Goal: Task Accomplishment & Management: Manage account settings

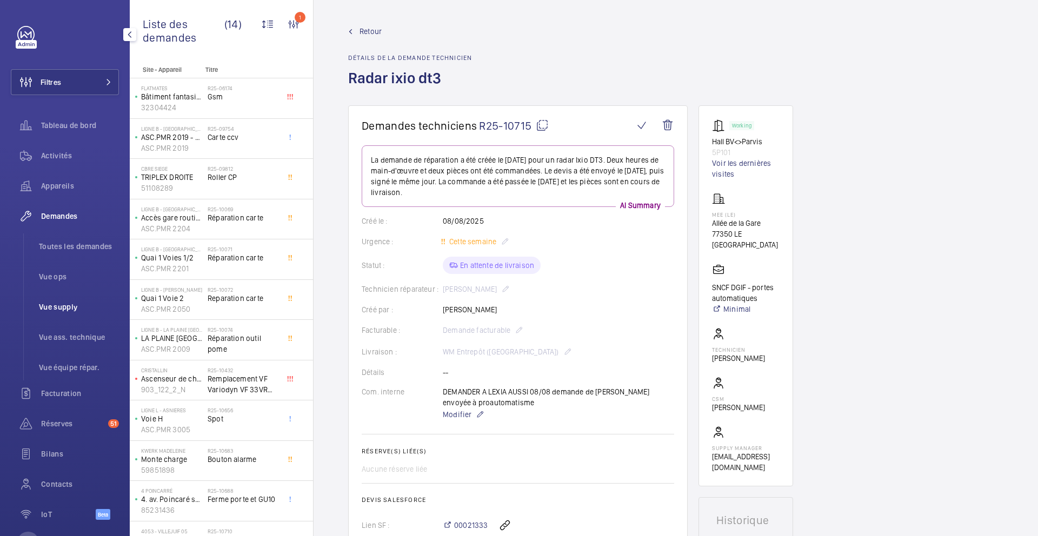
click at [79, 314] on li "Vue supply" at bounding box center [74, 307] width 89 height 26
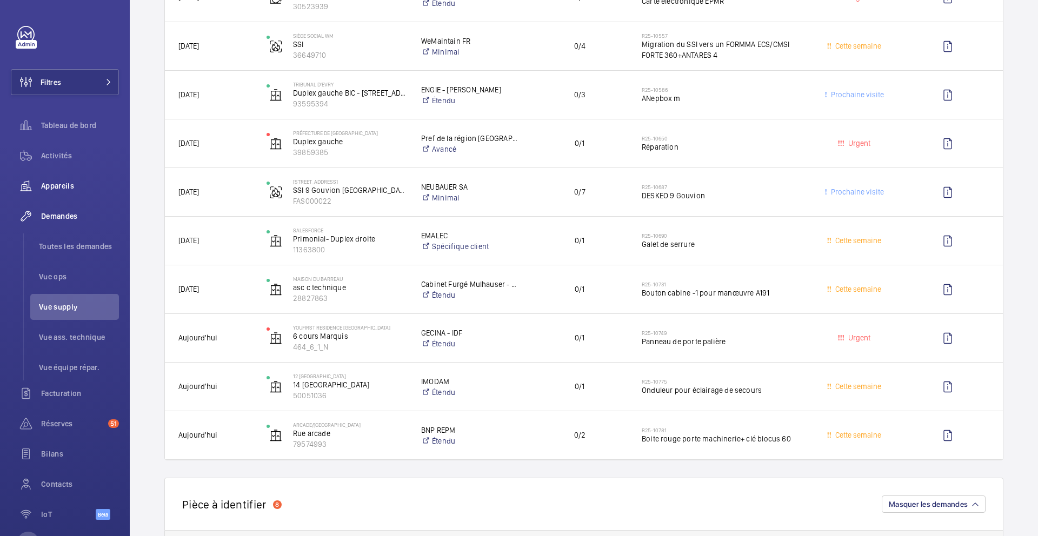
scroll to position [731, 0]
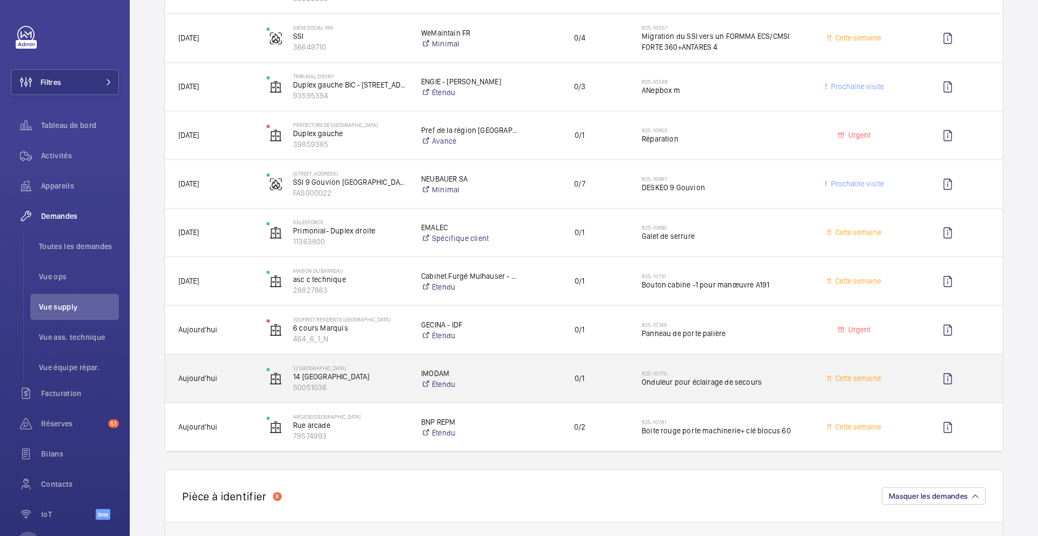
click at [524, 389] on div "0/1" at bounding box center [573, 379] width 109 height 34
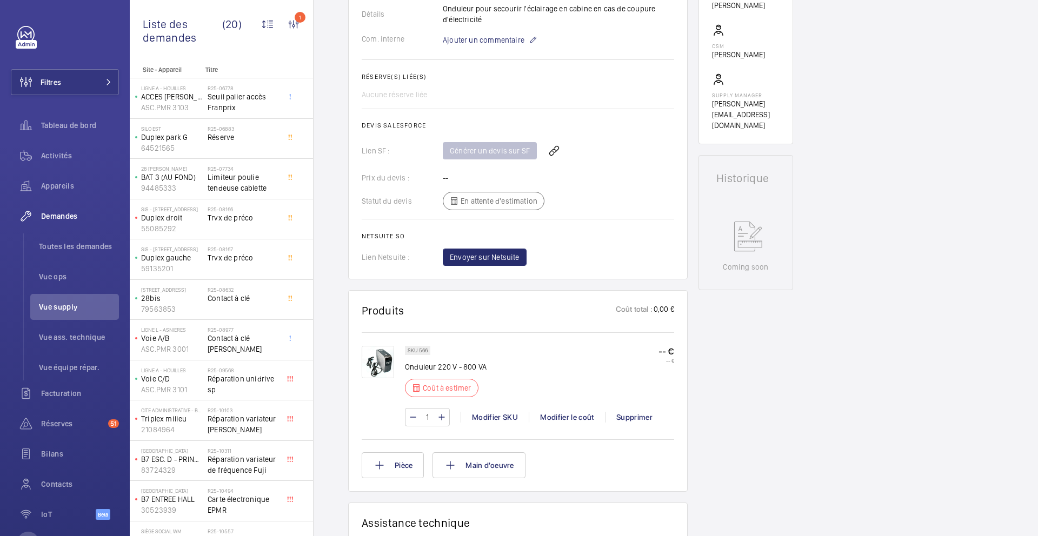
scroll to position [436, 0]
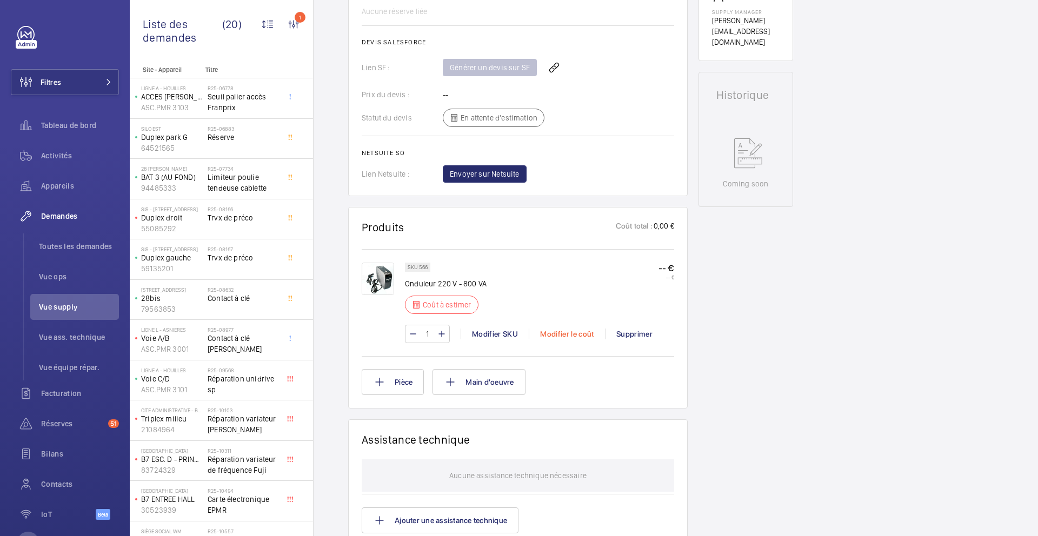
click at [569, 336] on div "Modifier le coût" at bounding box center [567, 334] width 76 height 11
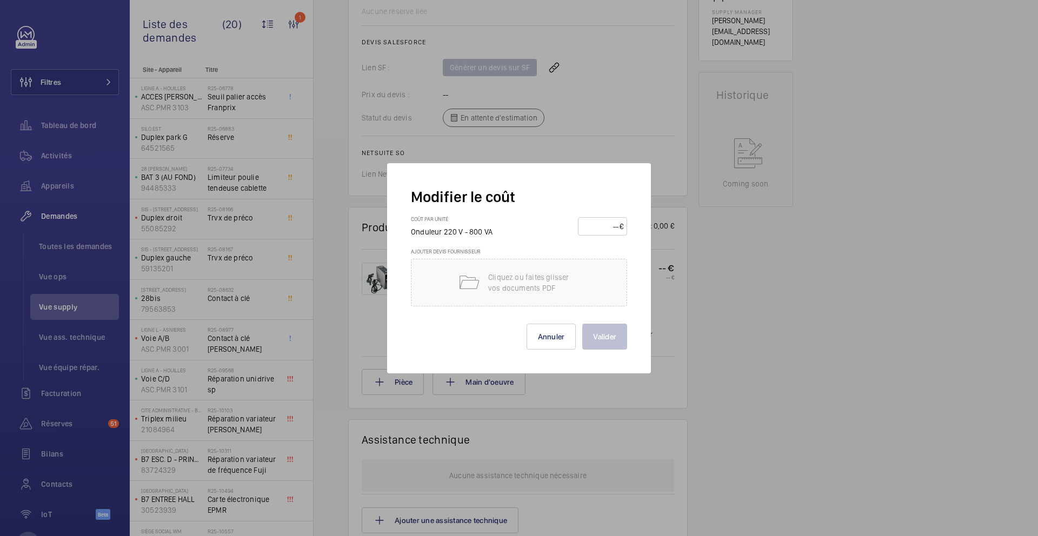
click at [599, 229] on input "number" at bounding box center [601, 226] width 38 height 17
type input "150"
click at [615, 336] on button "Valider" at bounding box center [604, 337] width 45 height 26
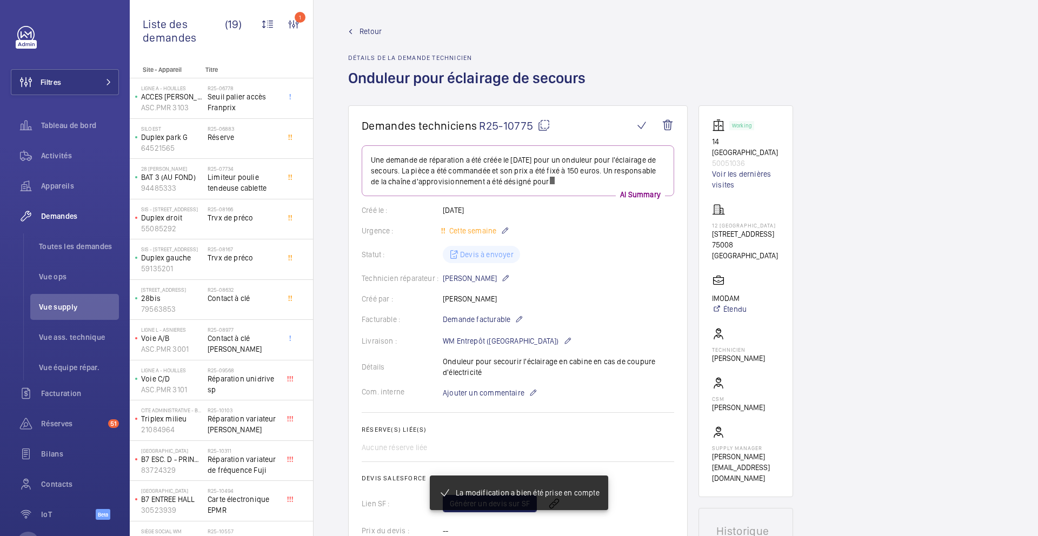
scroll to position [308, 0]
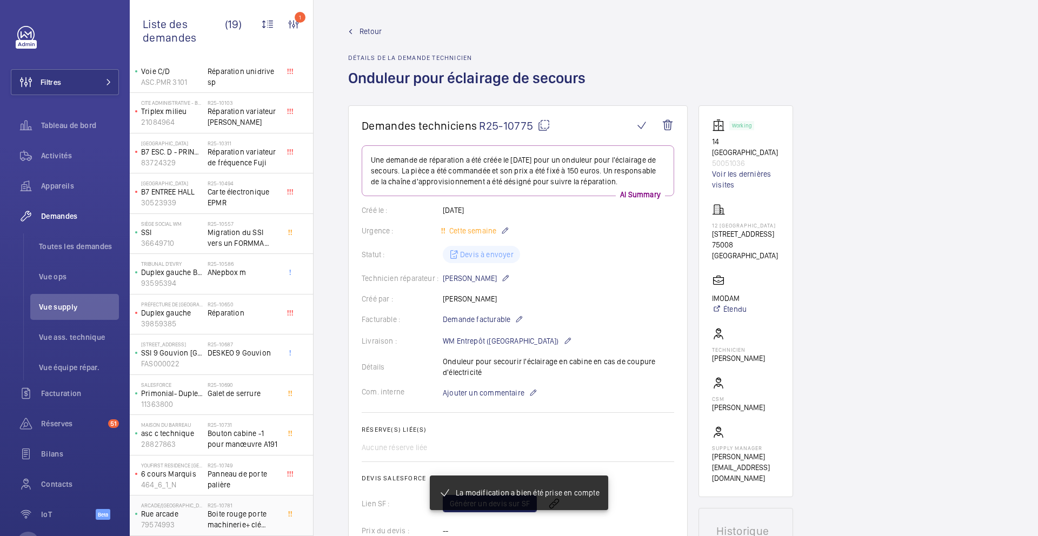
click at [275, 523] on span "Boite rouge porte machinerie+ clé blocus 60" at bounding box center [243, 520] width 71 height 22
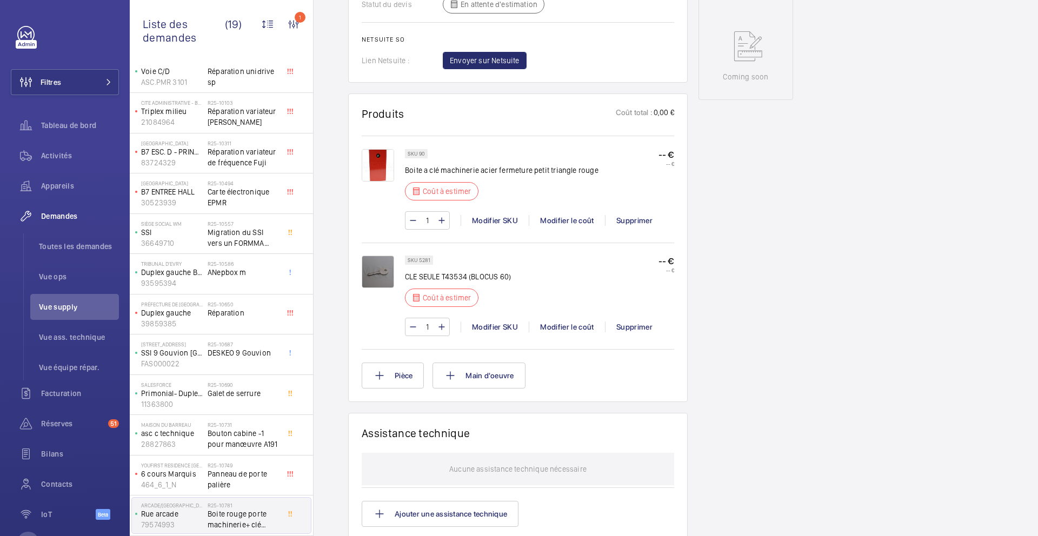
scroll to position [561, 0]
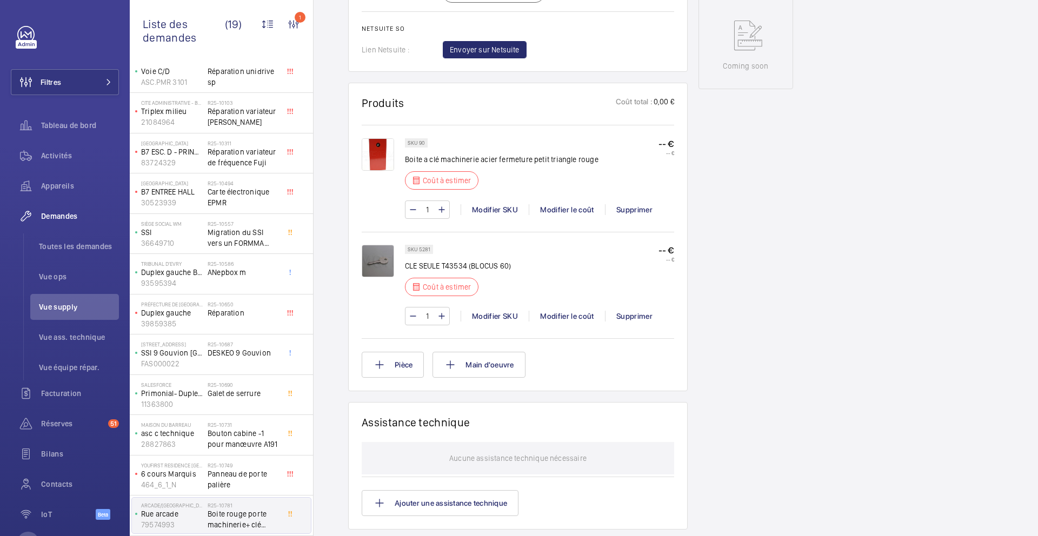
click at [511, 161] on p "Boite a clé machinerie acier fermeture petit triangle rouge" at bounding box center [502, 159] width 194 height 11
click at [511, 164] on p "Boite a clé machinerie acier fermeture petit triangle rouge" at bounding box center [502, 159] width 194 height 11
click at [512, 161] on p "Boite a clé machinerie acier fermeture petit triangle rouge" at bounding box center [502, 159] width 194 height 11
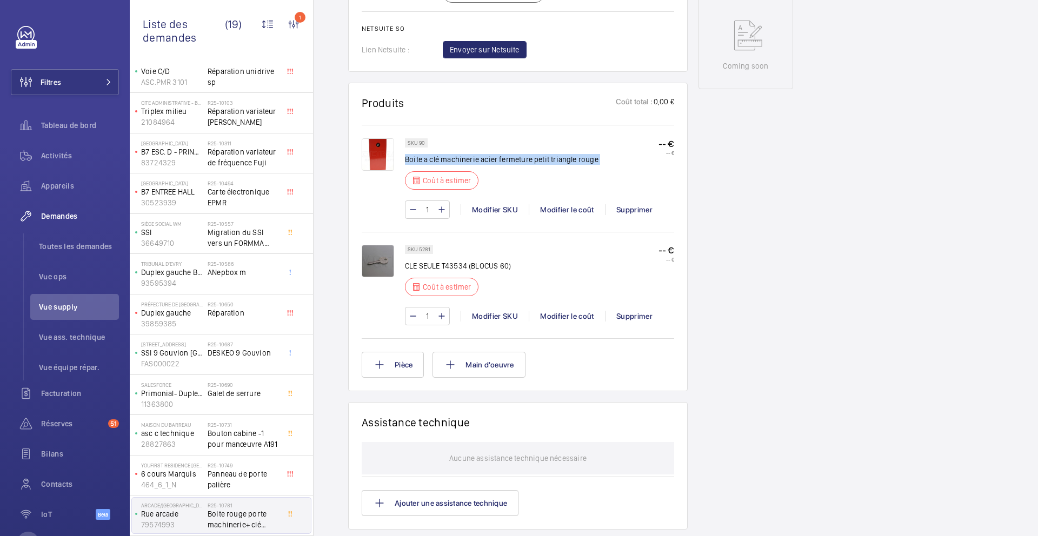
click at [512, 161] on p "Boite a clé machinerie acier fermeture petit triangle rouge" at bounding box center [502, 159] width 194 height 11
copy div "Boite a clé machinerie acier fermeture petit triangle rouge"
click at [564, 209] on div "Modifier le coût" at bounding box center [567, 209] width 76 height 11
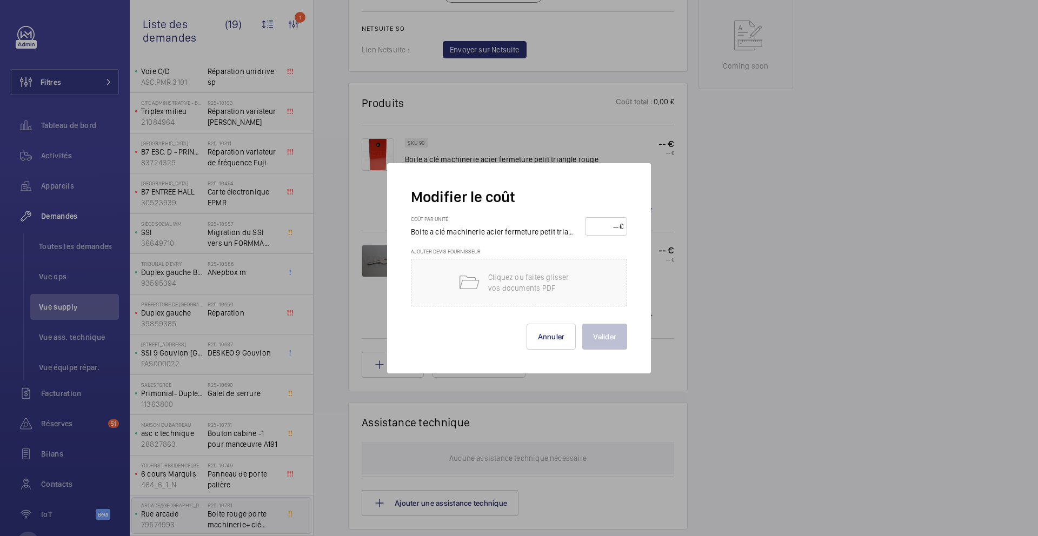
click at [605, 229] on input "number" at bounding box center [604, 226] width 30 height 17
type input "45"
click at [602, 340] on button "Valider" at bounding box center [604, 337] width 45 height 26
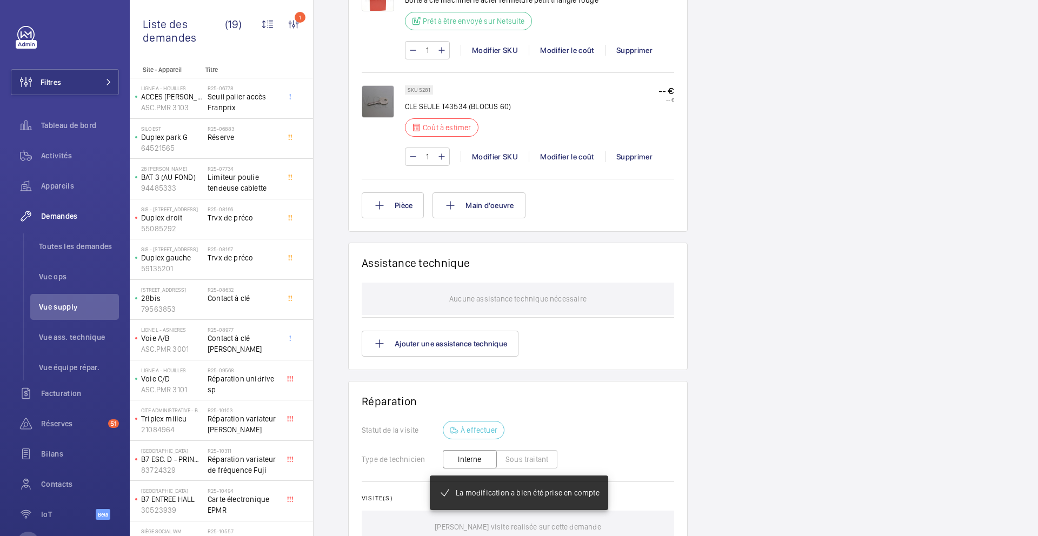
scroll to position [710, 0]
click at [468, 109] on p "CLE SEULE T43534 (BLOCUS 60)" at bounding box center [458, 106] width 106 height 11
copy div "CLE SEULE T43534 (BLOCUS 60)"
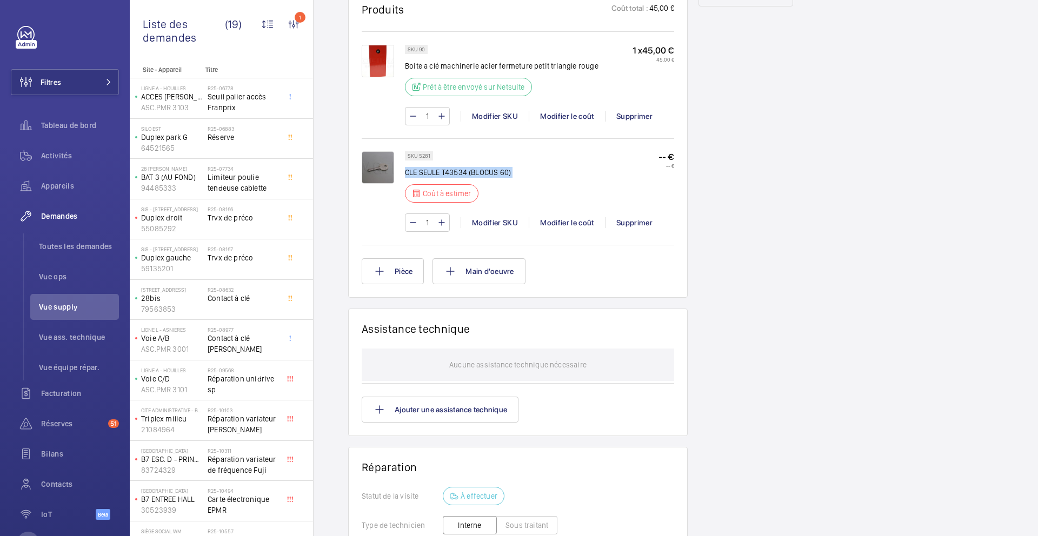
scroll to position [625, 0]
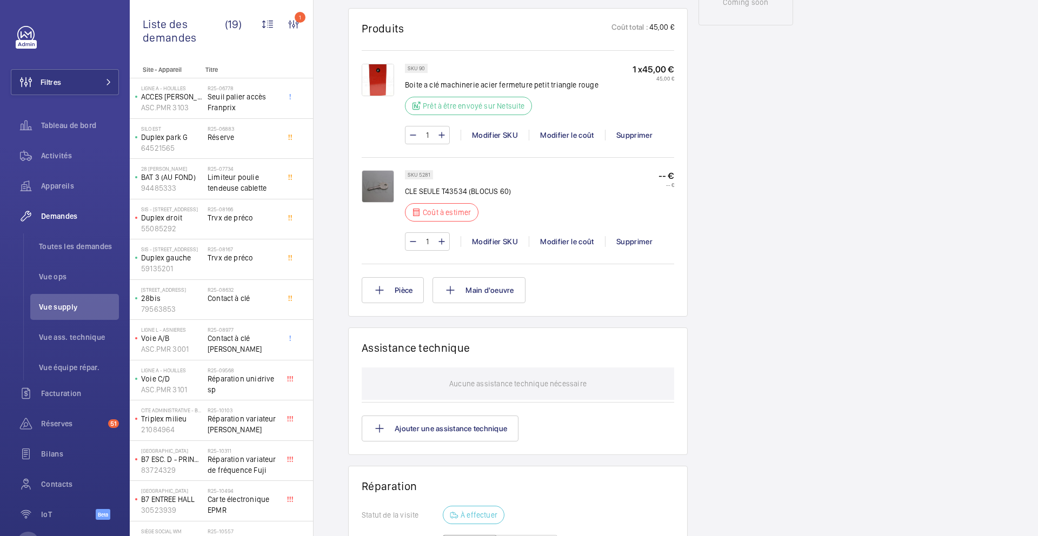
click at [560, 249] on div "1 Modifier SKU Modifier le coût Supprimer" at bounding box center [539, 242] width 269 height 18
click at [564, 243] on div "Modifier le coût" at bounding box center [567, 241] width 76 height 11
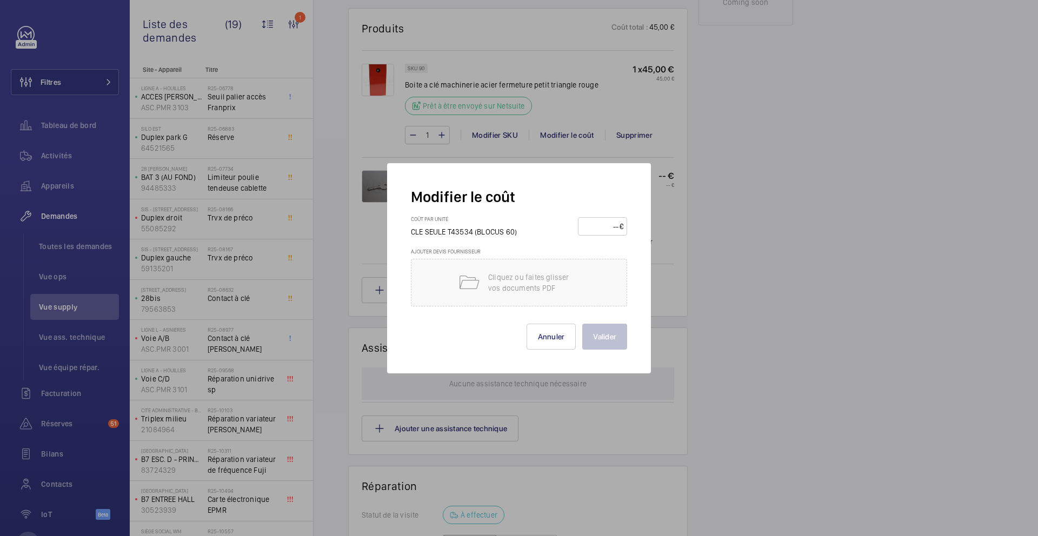
click at [598, 213] on form "Modifier le coût Coût par unité CLE SEULE T43534 (BLOCUS 60) € Ajouter devis fo…" at bounding box center [519, 268] width 216 height 163
click at [597, 223] on input "number" at bounding box center [601, 226] width 38 height 17
type input "25"
click at [609, 362] on div "Modifier le coût Coût par unité CLE SEULE T43534 (BLOCUS 60) 25 € Ajouter devis…" at bounding box center [519, 268] width 264 height 210
click at [610, 338] on button "Valider" at bounding box center [604, 337] width 45 height 26
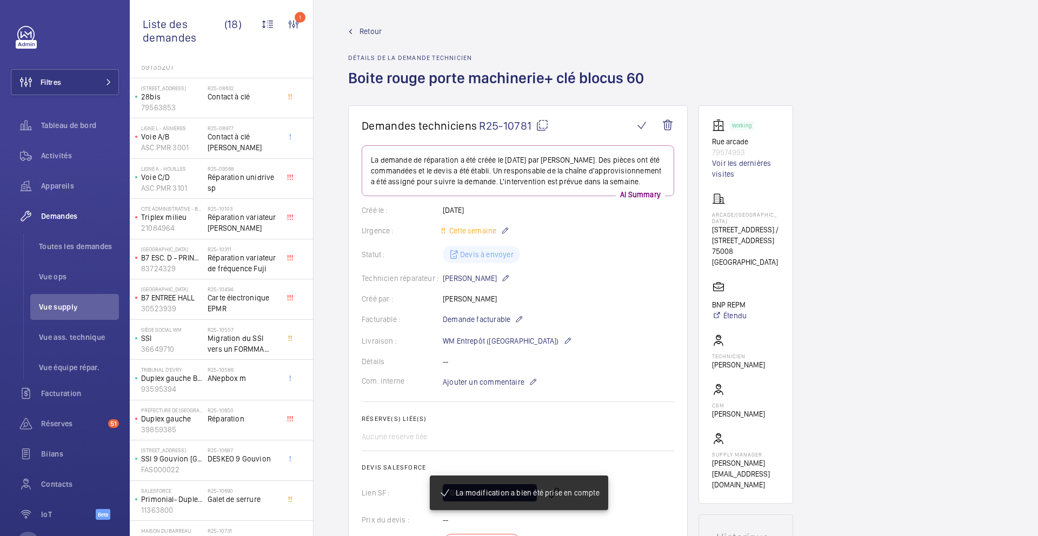
scroll to position [267, 0]
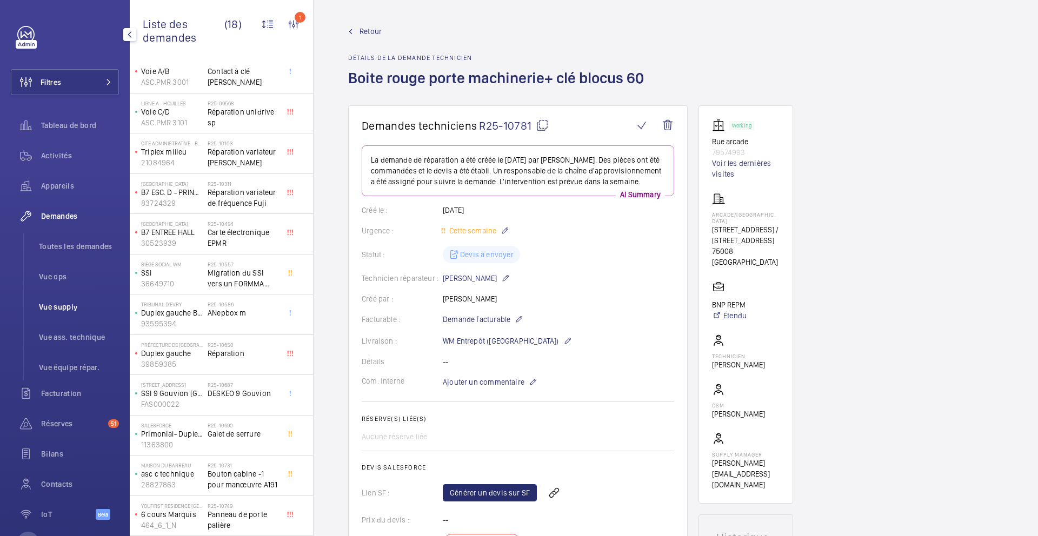
click at [96, 316] on li "Vue supply" at bounding box center [74, 307] width 89 height 26
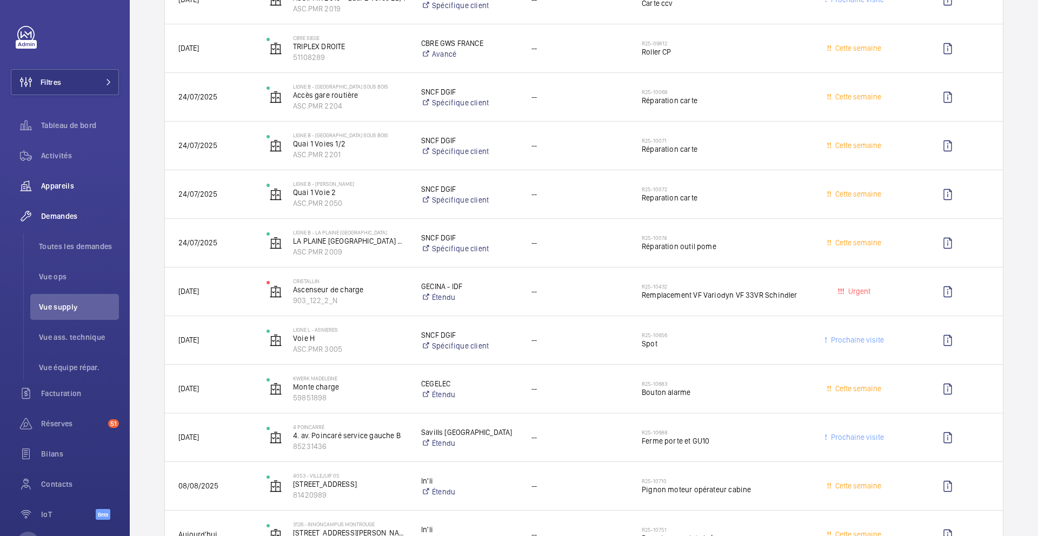
scroll to position [1760, 0]
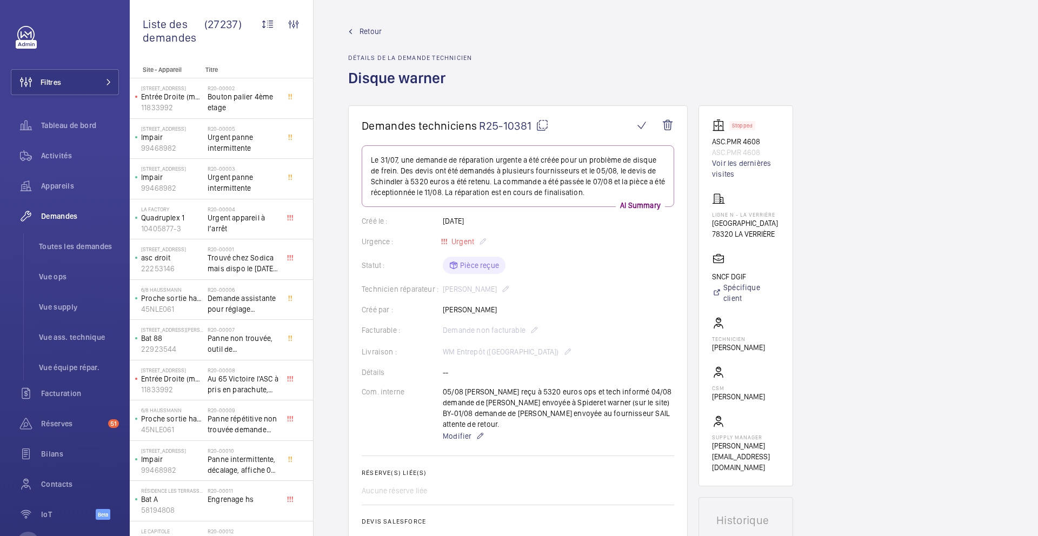
scroll to position [501, 0]
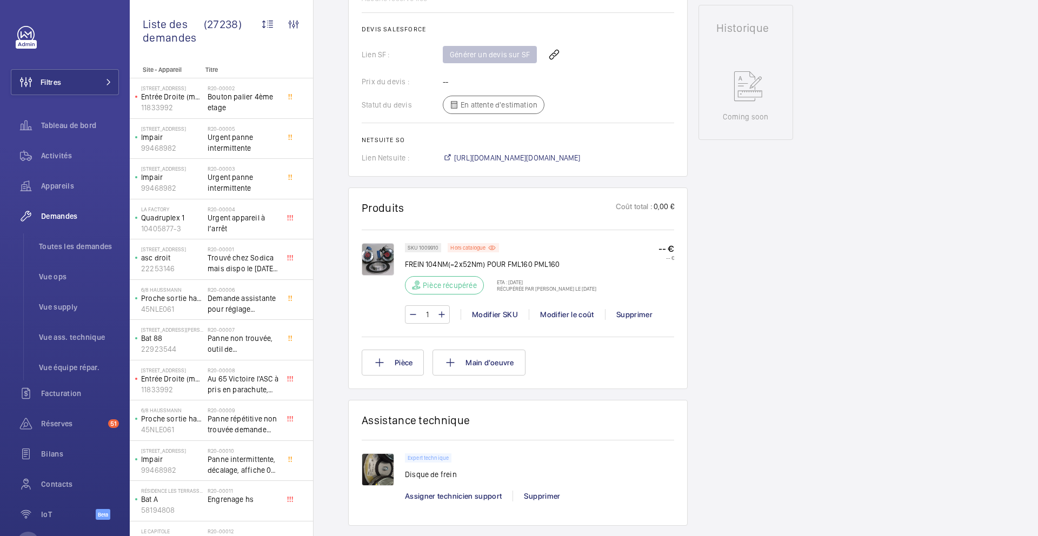
scroll to position [500, 0]
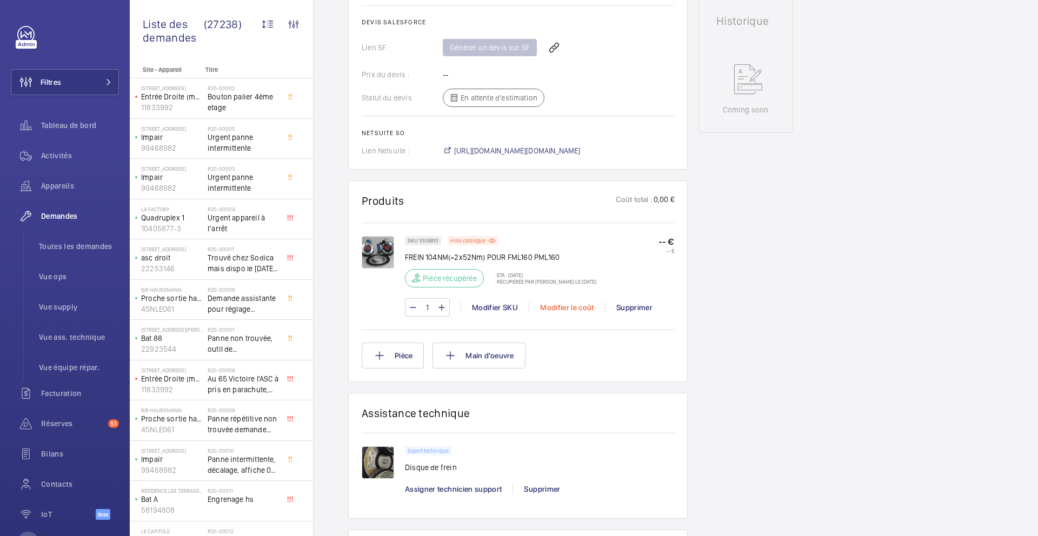
click at [567, 302] on div "Modifier le coût" at bounding box center [567, 307] width 76 height 11
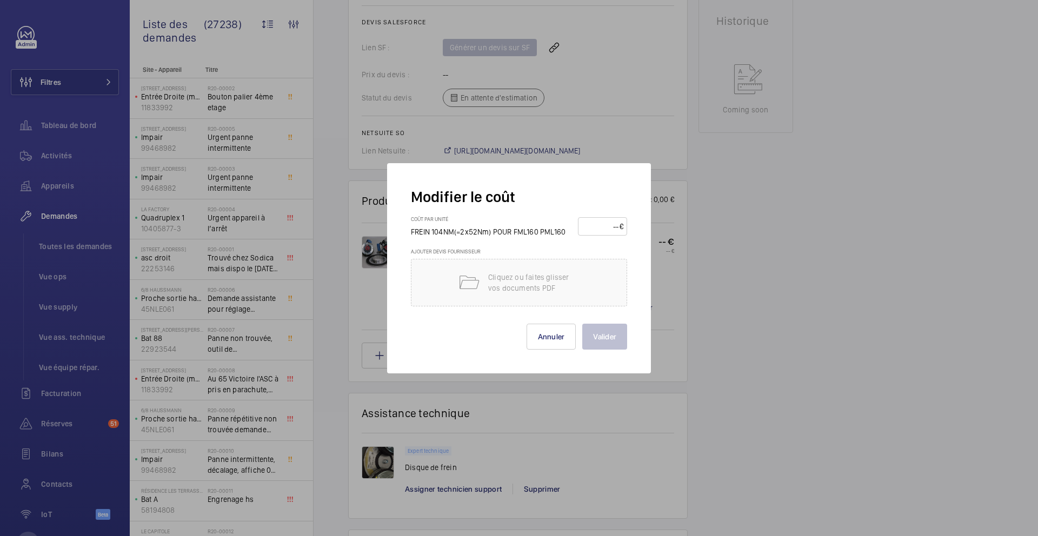
click at [601, 231] on input "number" at bounding box center [601, 226] width 38 height 17
type input "5400"
click at [605, 341] on button "Valider" at bounding box center [604, 337] width 45 height 26
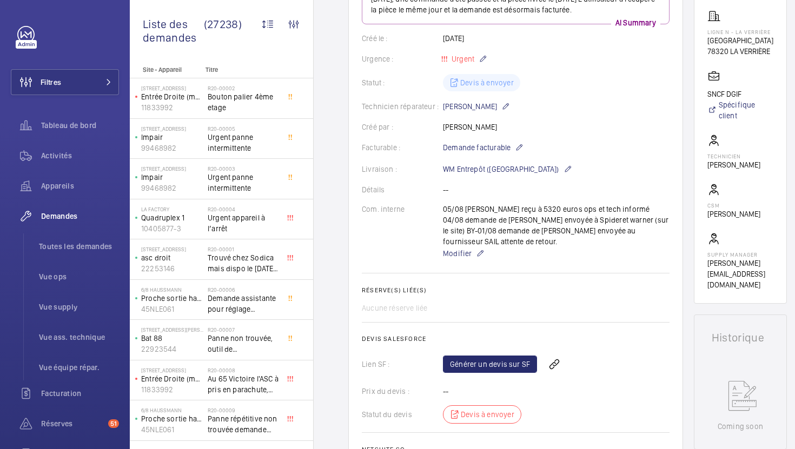
scroll to position [15, 0]
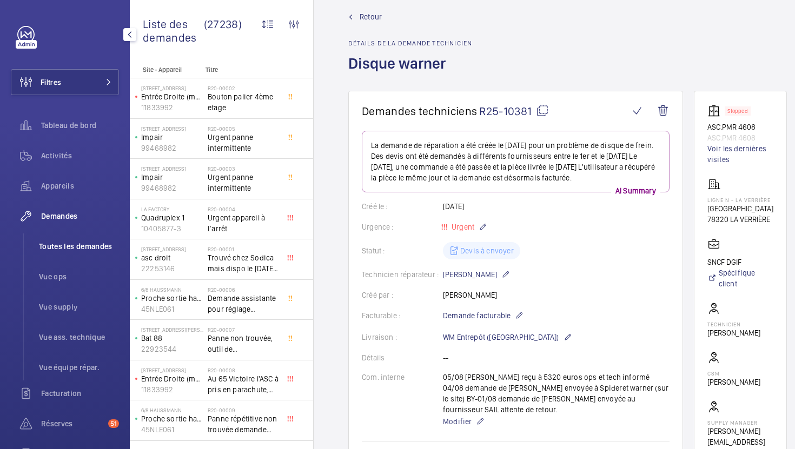
click at [71, 243] on span "Toutes les demandes" at bounding box center [79, 246] width 80 height 11
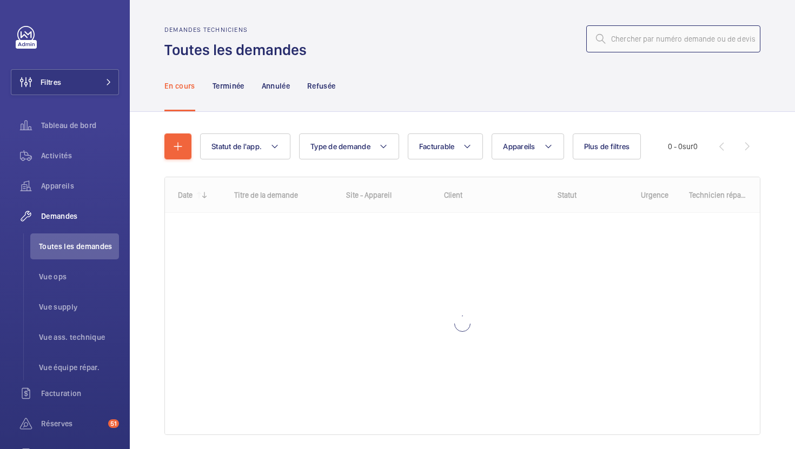
click at [672, 36] on input "text" at bounding box center [673, 38] width 174 height 27
paste input "R25-09923"
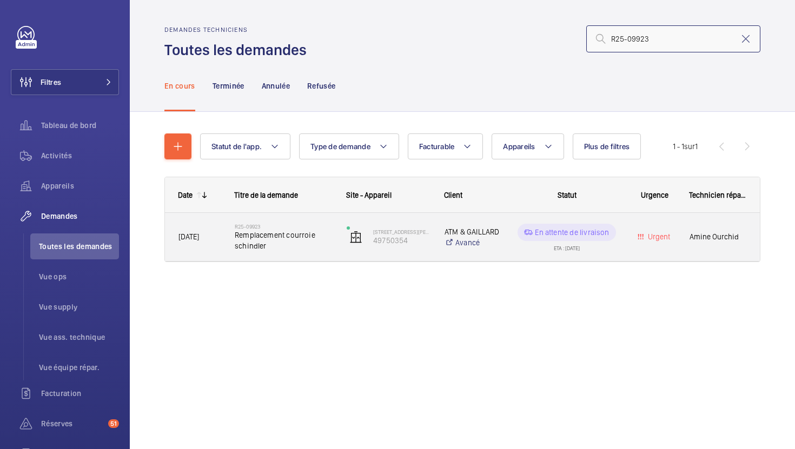
type input "R25-09923"
click at [314, 250] on span "Remplacement courroie schindler" at bounding box center [284, 241] width 98 height 22
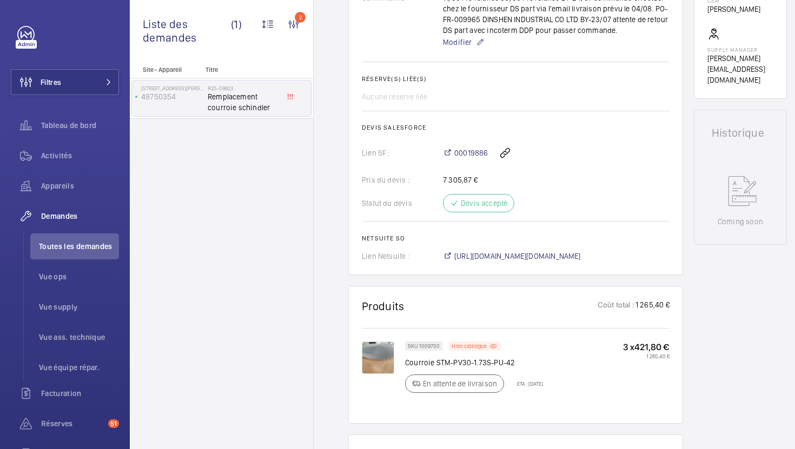
scroll to position [553, 0]
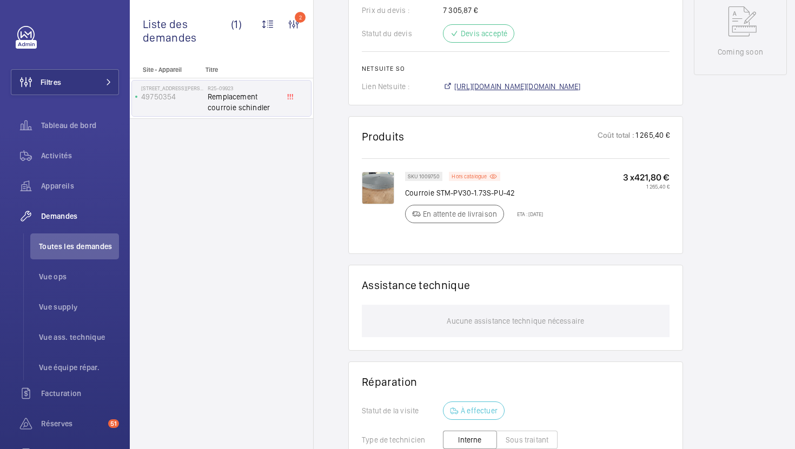
click at [531, 88] on span "https://6461500.app.netsuite.com/app/accounting/transactions/salesord.nl?id=284…" at bounding box center [517, 86] width 127 height 11
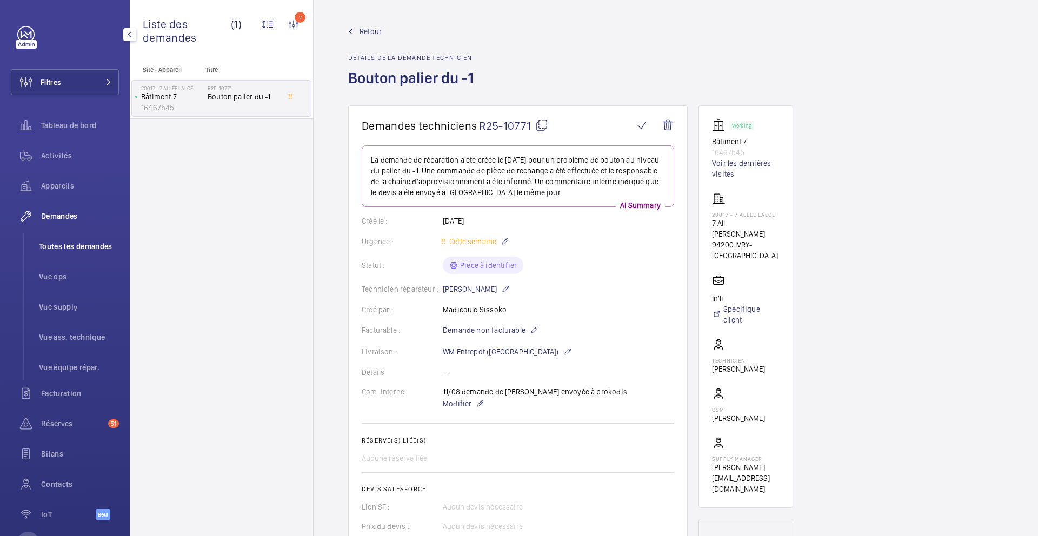
click at [95, 253] on li "Toutes les demandes" at bounding box center [74, 247] width 89 height 26
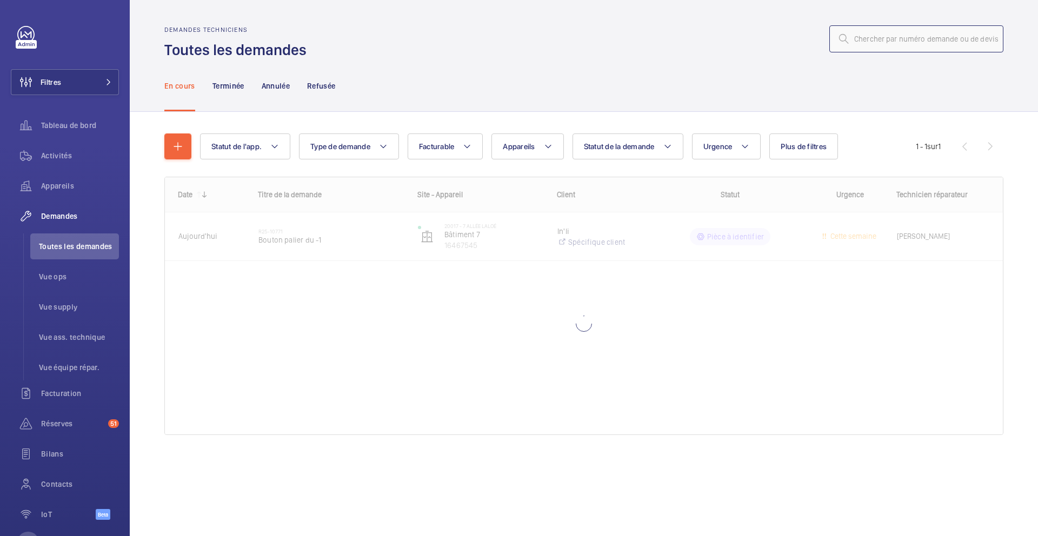
click at [902, 42] on input "text" at bounding box center [917, 38] width 174 height 27
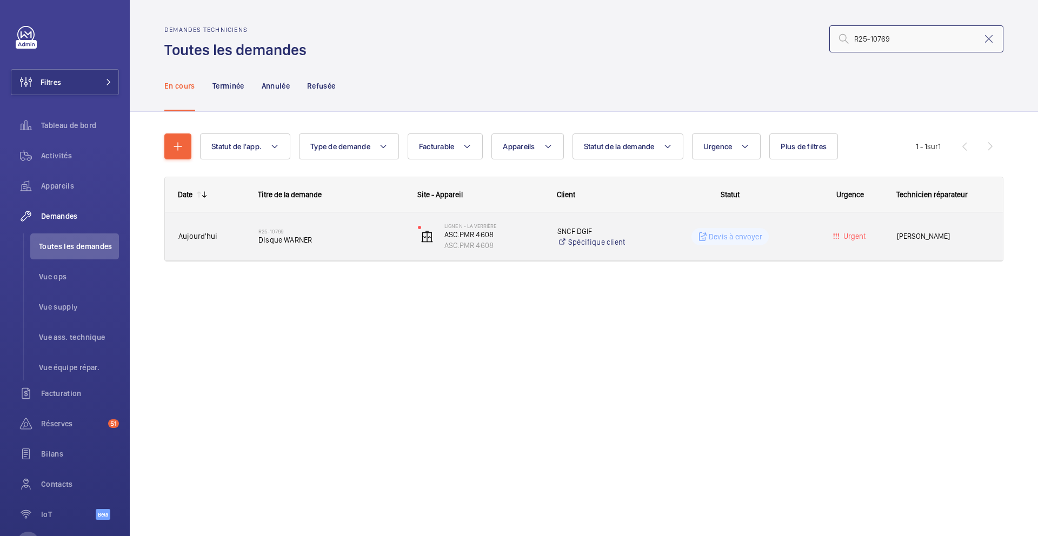
type input "R25-10769"
click at [386, 248] on div "R25-10769 Disque WARNER" at bounding box center [331, 236] width 145 height 31
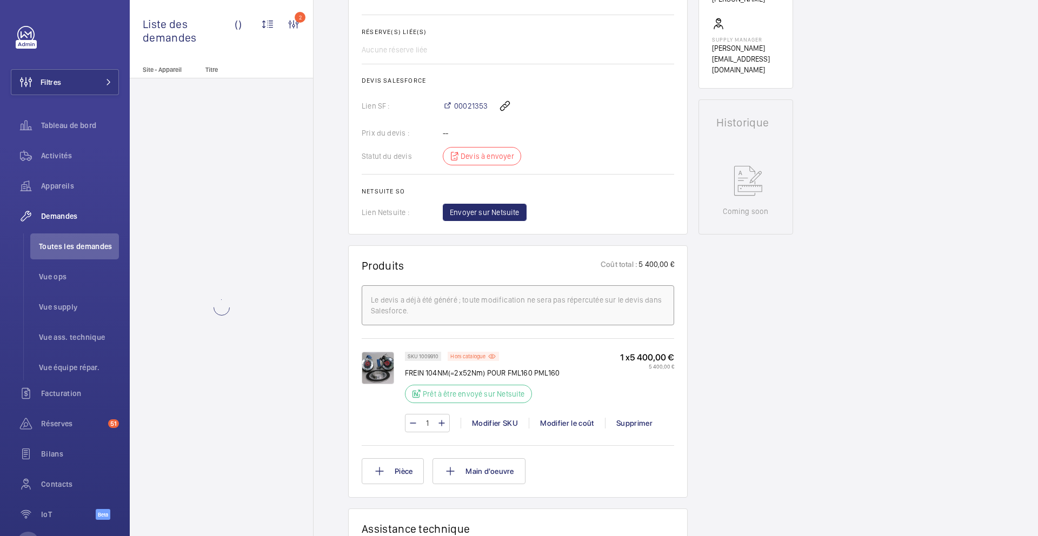
click at [493, 371] on p "FREIN 104NM(=2x52Nm) POUR FML160 PML160" at bounding box center [482, 373] width 155 height 11
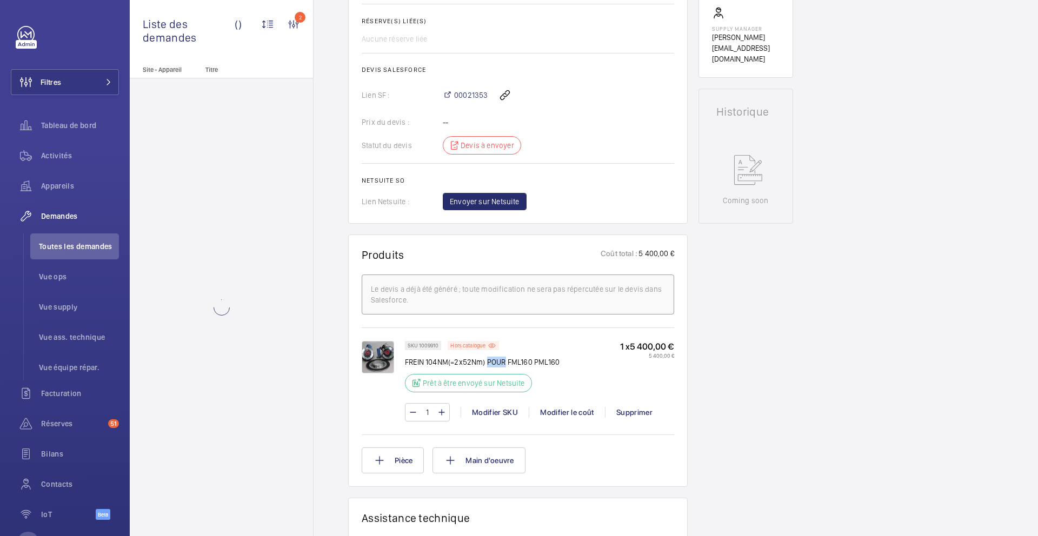
click at [493, 368] on p "FREIN 104NM(=2x52Nm) POUR FML160 PML160" at bounding box center [482, 362] width 155 height 11
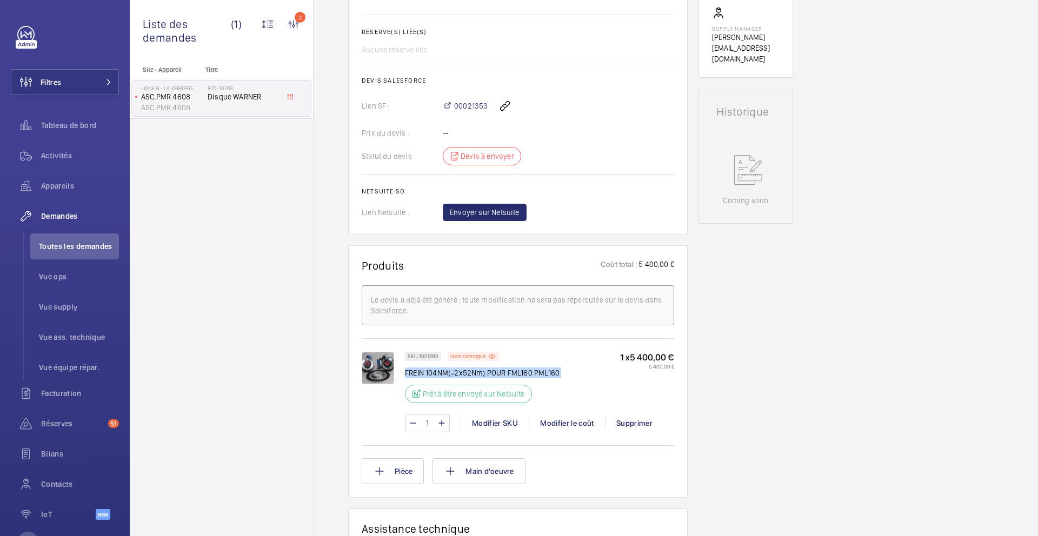
click at [493, 371] on p "FREIN 104NM(=2x52Nm) POUR FML160 PML160" at bounding box center [482, 373] width 155 height 11
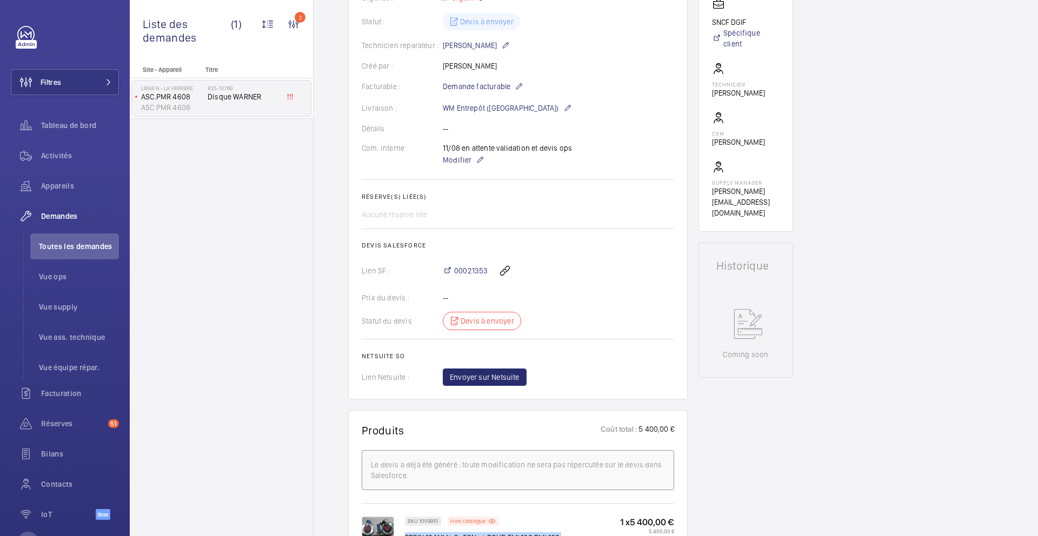
scroll to position [229, 0]
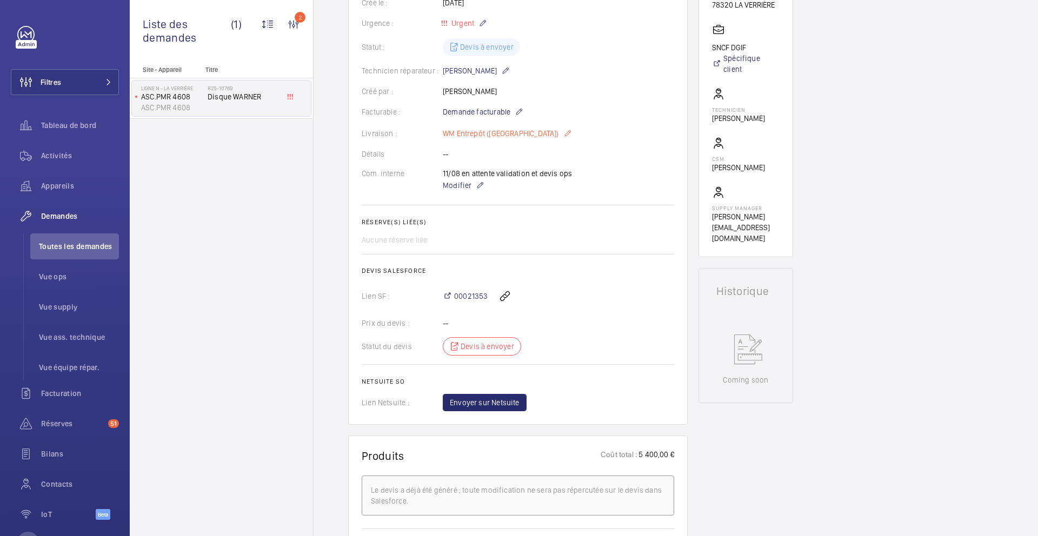
click at [518, 139] on p "WM Entrepôt ([GEOGRAPHIC_DATA])" at bounding box center [507, 133] width 129 height 13
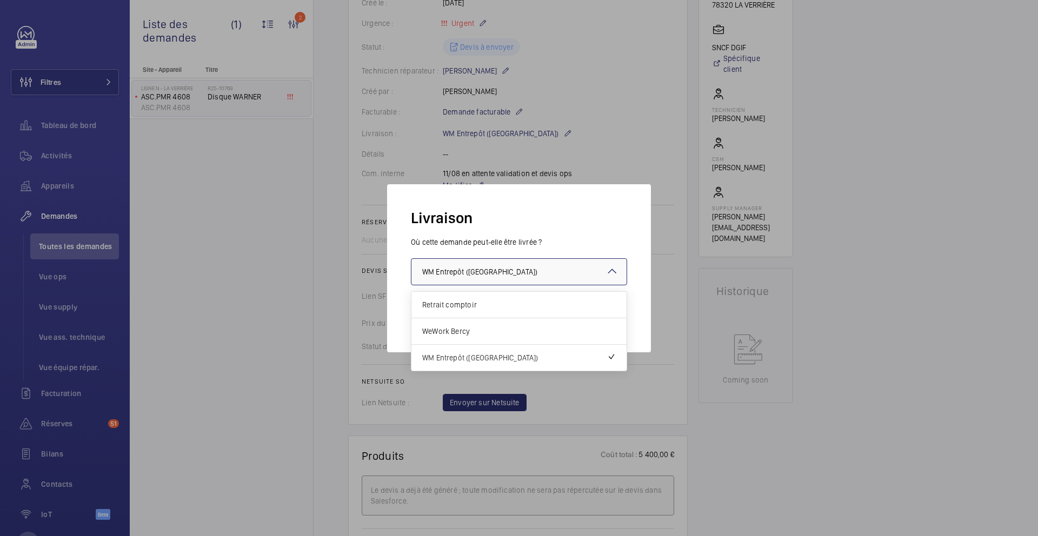
click at [508, 263] on div at bounding box center [519, 272] width 215 height 26
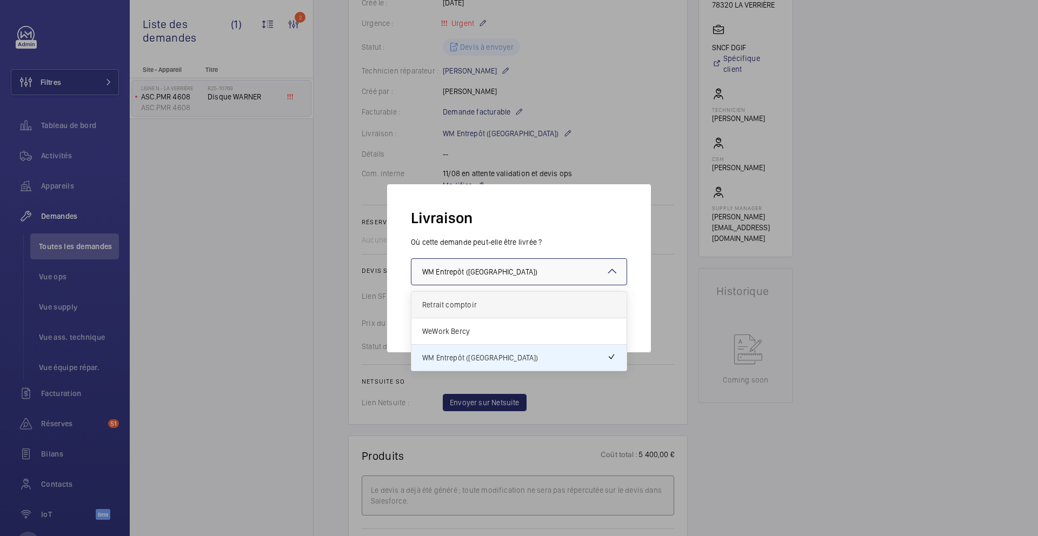
click at [516, 310] on div "Retrait comptoir" at bounding box center [519, 305] width 215 height 26
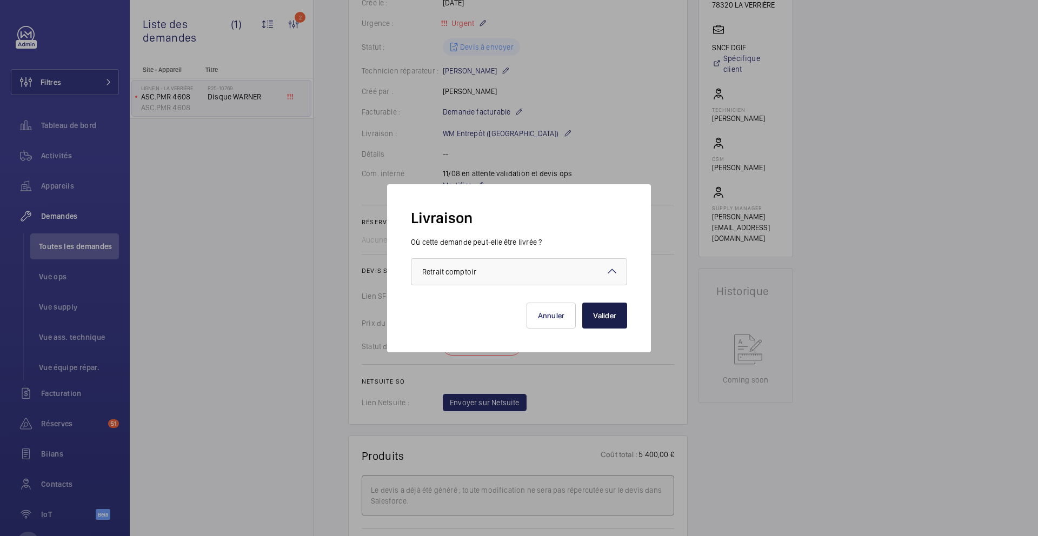
click at [612, 321] on button "Valider" at bounding box center [604, 316] width 45 height 26
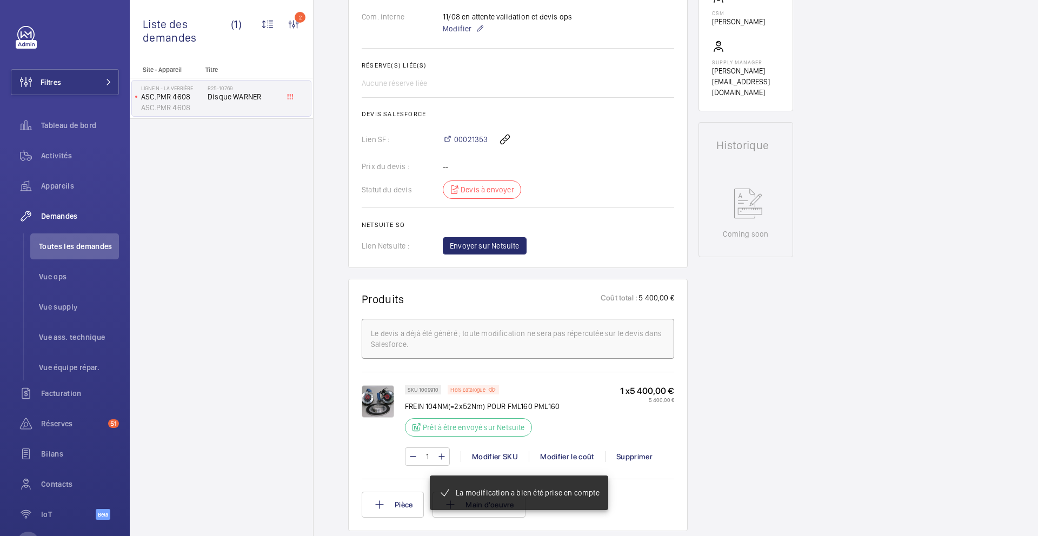
scroll to position [386, 0]
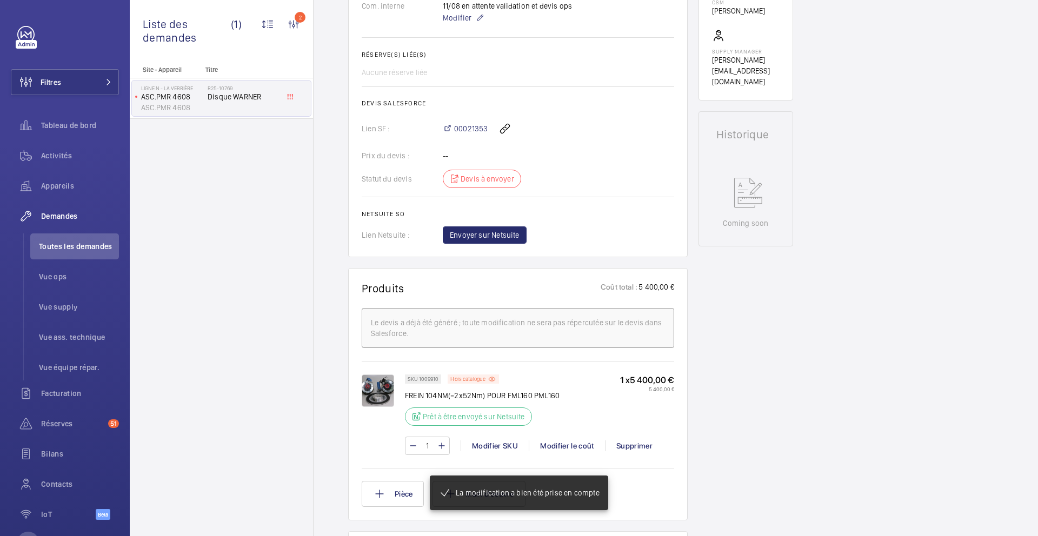
click at [477, 401] on p "FREIN 104NM(=2x52Nm) POUR FML160 PML160" at bounding box center [482, 395] width 155 height 11
copy div "FREIN 104NM(=2x52Nm) POUR FML160 PML160"
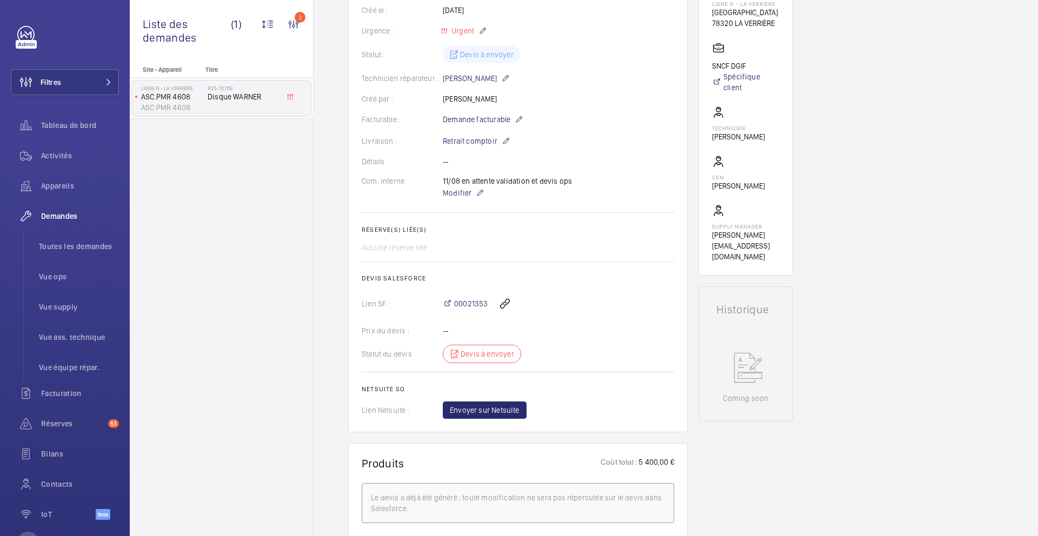
scroll to position [242, 0]
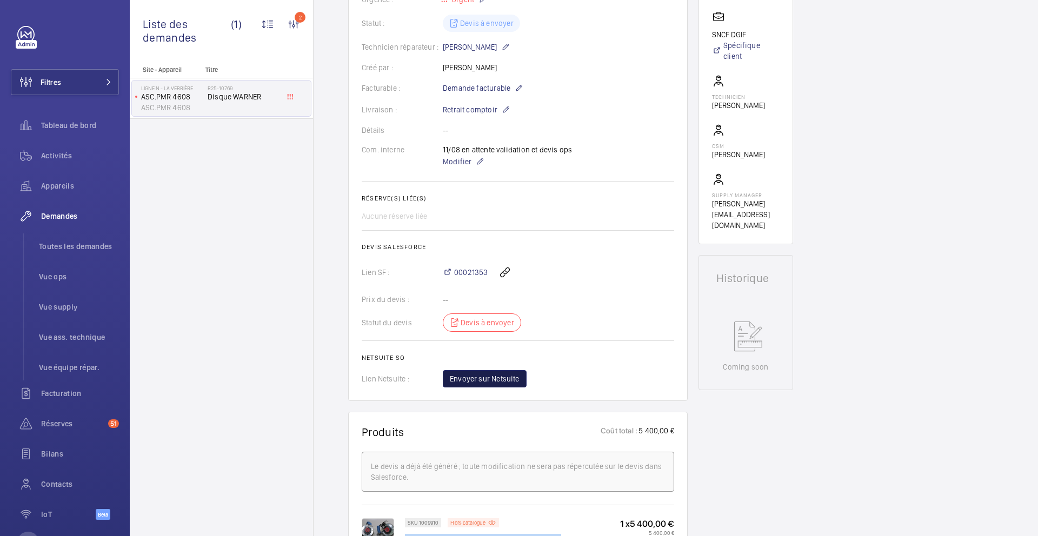
click at [500, 388] on button "Envoyer sur Netsuite" at bounding box center [485, 378] width 84 height 17
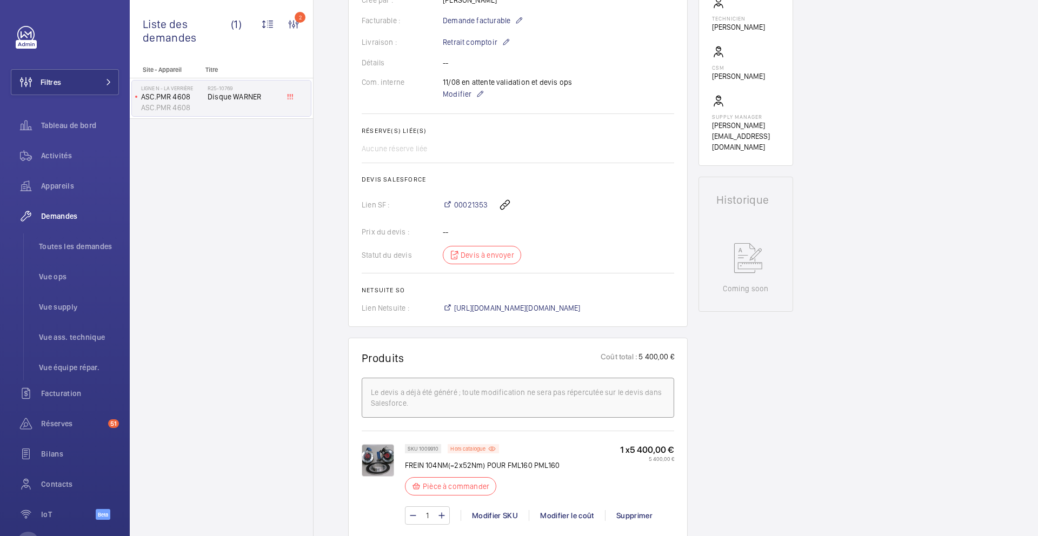
scroll to position [325, 0]
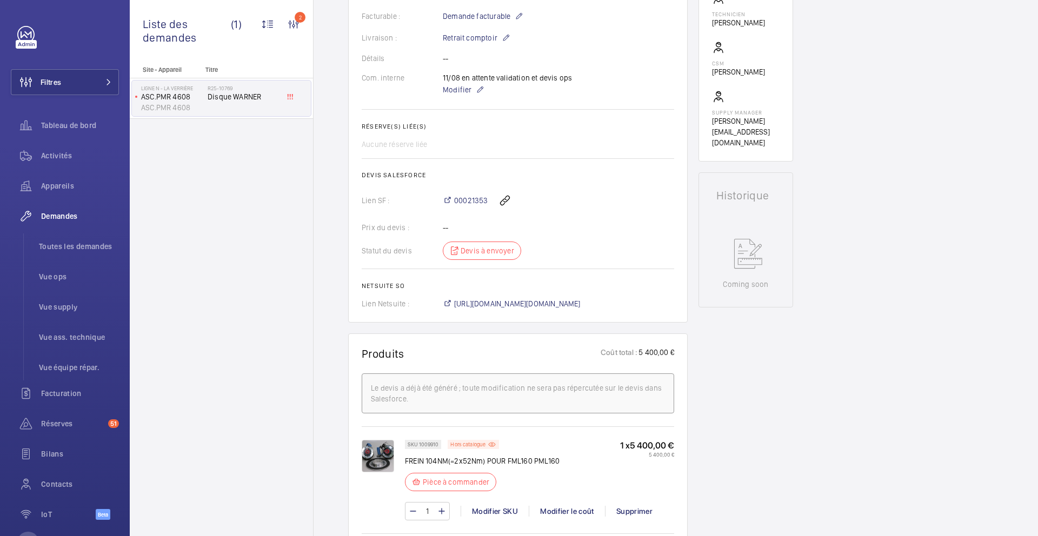
click at [577, 314] on wm-front-card "Demandes techniciens R25-10769 Une demande de réparation urgente a été créée le…" at bounding box center [518, 51] width 340 height 542
click at [578, 300] on span "[URL][DOMAIN_NAME][DOMAIN_NAME]" at bounding box center [517, 304] width 127 height 11
